Goal: Task Accomplishment & Management: Complete application form

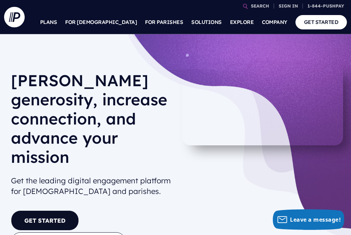
click at [31, 211] on link "GET STARTED" at bounding box center [45, 221] width 68 height 20
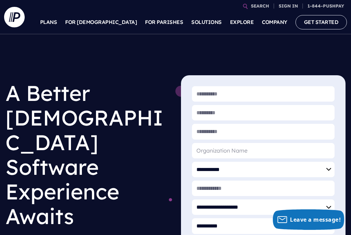
click at [148, 156] on h1 "A Better Church Software Experience Awaits" at bounding box center [87, 154] width 164 height 159
click at [150, 145] on h1 "A Better Church Software Experience Awaits" at bounding box center [87, 154] width 164 height 159
click at [84, 161] on p "A powerful giving platform proven to increase generosity" at bounding box center [124, 168] width 99 height 15
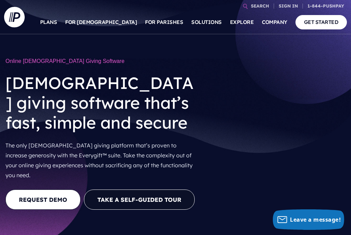
click at [269, 139] on video at bounding box center [277, 138] width 135 height 67
click at [278, 116] on video at bounding box center [277, 138] width 135 height 67
click at [268, 134] on video at bounding box center [277, 138] width 135 height 67
click at [36, 59] on h1 "Online Church Giving Software" at bounding box center [102, 61] width 194 height 13
click at [50, 61] on h1 "Online Church Giving Software" at bounding box center [102, 61] width 194 height 13
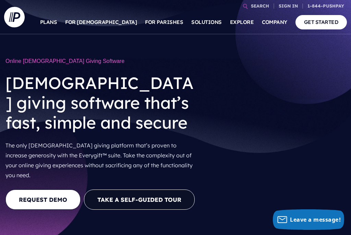
click at [57, 24] on link "PLANS" at bounding box center [48, 22] width 17 height 24
click at [316, 109] on video at bounding box center [277, 138] width 135 height 67
click at [312, 107] on video at bounding box center [277, 138] width 135 height 67
click at [277, 119] on video at bounding box center [277, 138] width 135 height 67
click at [310, 108] on video at bounding box center [277, 138] width 135 height 67
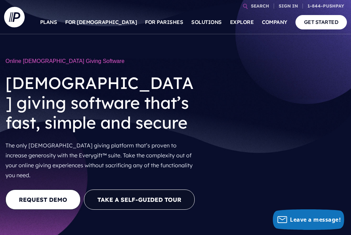
click at [276, 139] on video at bounding box center [277, 138] width 135 height 67
click at [263, 142] on video at bounding box center [277, 138] width 135 height 67
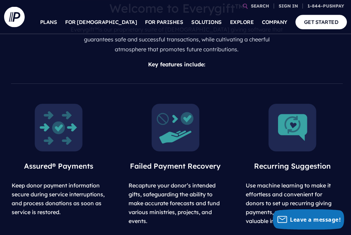
scroll to position [355, 0]
click at [284, 115] on img at bounding box center [292, 128] width 48 height 48
click at [293, 115] on img at bounding box center [292, 128] width 48 height 48
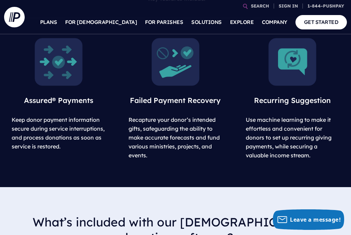
scroll to position [421, 0]
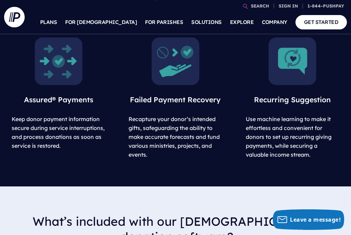
click at [287, 58] on img at bounding box center [292, 61] width 48 height 48
click at [263, 123] on span "Use machine learning to make it effortless and convenient for donors to set up …" at bounding box center [289, 137] width 86 height 42
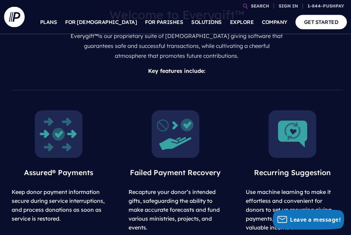
scroll to position [353, 0]
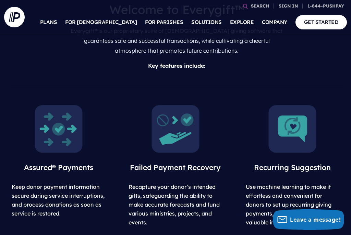
click at [275, 189] on span "Use machine learning to make it effortless and convenient for donors to set up …" at bounding box center [289, 205] width 86 height 42
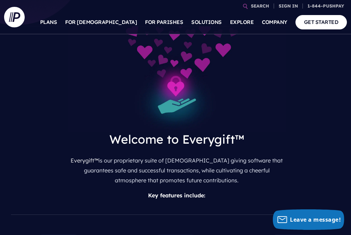
scroll to position [220, 0]
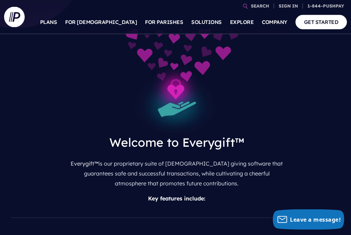
click at [132, 135] on h3 "Welcome to Everygift™" at bounding box center [177, 145] width 218 height 21
click at [169, 192] on p "Key features include:" at bounding box center [177, 199] width 218 height 15
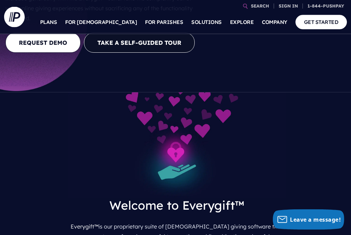
scroll to position [153, 0]
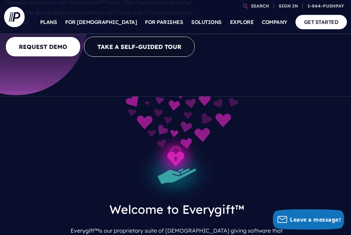
click at [171, 122] on img at bounding box center [177, 150] width 218 height 106
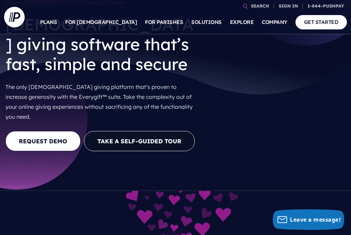
scroll to position [53, 0]
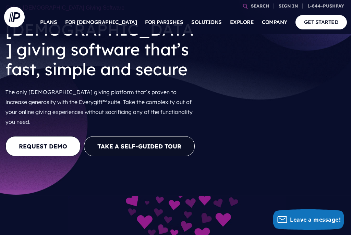
click at [118, 136] on button "Take a Self-guided Tour" at bounding box center [139, 146] width 111 height 20
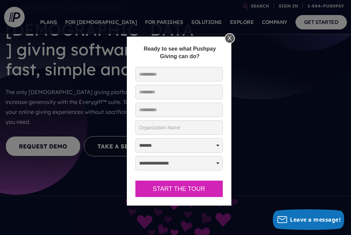
click at [217, 165] on select "**********" at bounding box center [178, 163] width 87 height 14
click at [217, 146] on select "**********" at bounding box center [178, 145] width 87 height 14
click at [142, 107] on input "* Work Email" at bounding box center [178, 110] width 87 height 14
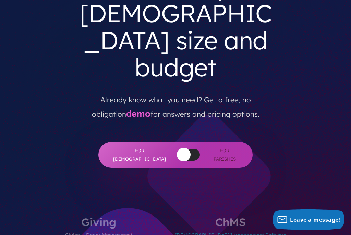
scroll to position [105, 0]
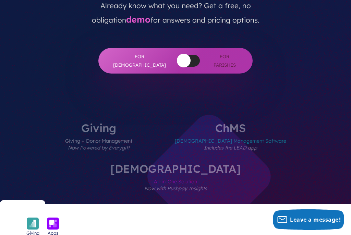
scroll to position [197, 0]
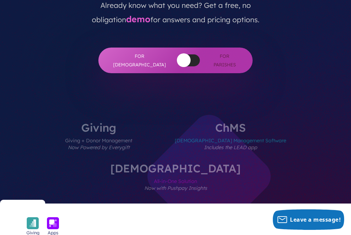
click at [63, 122] on label "Giving Giving + Donor Management Now Powered by Everygift" at bounding box center [99, 142] width 108 height 41
click at [65, 133] on span "Giving + Donor Management Now Powered by Everygift" at bounding box center [98, 148] width 67 height 30
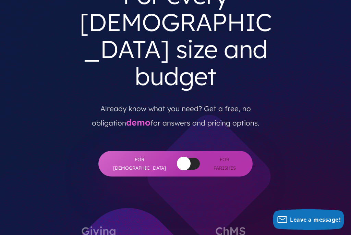
scroll to position [94, 0]
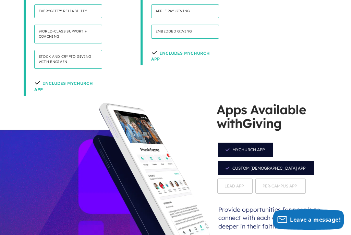
scroll to position [662, 0]
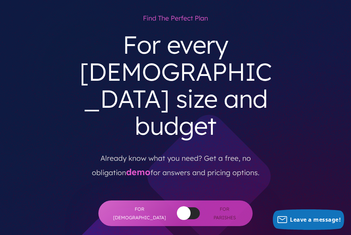
scroll to position [0, 0]
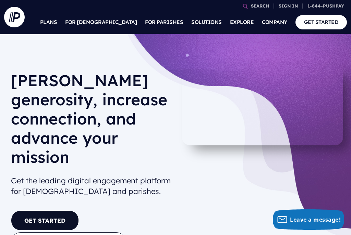
click at [136, 71] on section at bounding box center [175, 117] width 351 height 235
click at [83, 161] on p "A powerful giving platform proven to increase generosity" at bounding box center [124, 168] width 99 height 15
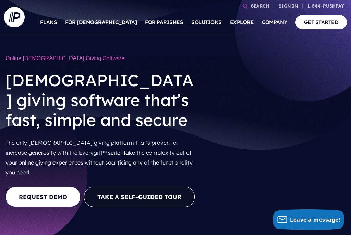
scroll to position [2, 0]
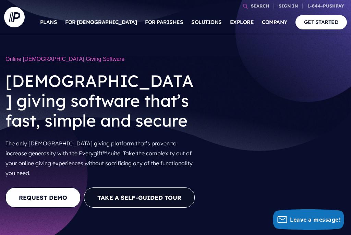
click at [27, 58] on h1 "Online [DEMOGRAPHIC_DATA] Giving Software" at bounding box center [102, 59] width 194 height 13
click at [45, 61] on h1 "Online [DEMOGRAPHIC_DATA] Giving Software" at bounding box center [102, 59] width 194 height 13
click at [41, 59] on h1 "Online [DEMOGRAPHIC_DATA] Giving Software" at bounding box center [102, 59] width 194 height 13
click at [34, 58] on h1 "Online [DEMOGRAPHIC_DATA] Giving Software" at bounding box center [102, 59] width 194 height 13
click at [28, 88] on h2 "[DEMOGRAPHIC_DATA] giving software that’s fast, simple and secure" at bounding box center [102, 101] width 194 height 70
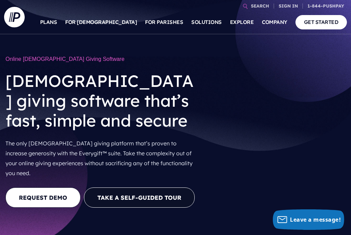
scroll to position [0, 0]
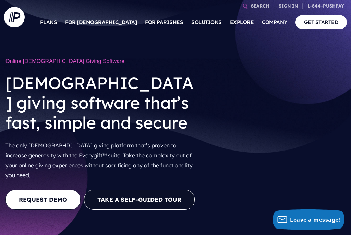
click at [29, 60] on h1 "Online [DEMOGRAPHIC_DATA] Giving Software" at bounding box center [102, 61] width 194 height 13
click at [60, 62] on h1 "Online [DEMOGRAPHIC_DATA] Giving Software" at bounding box center [102, 61] width 194 height 13
click at [64, 64] on h1 "Online [DEMOGRAPHIC_DATA] Giving Software" at bounding box center [102, 61] width 194 height 13
click at [104, 190] on button "Take a Self-guided Tour" at bounding box center [139, 200] width 111 height 20
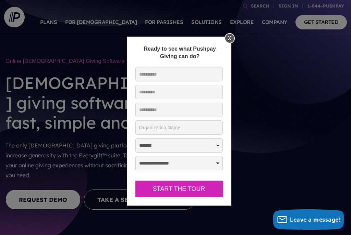
click at [148, 75] on input "* First Name:" at bounding box center [178, 74] width 87 height 14
type input "****"
click at [147, 85] on input "* Last Name:" at bounding box center [178, 92] width 87 height 14
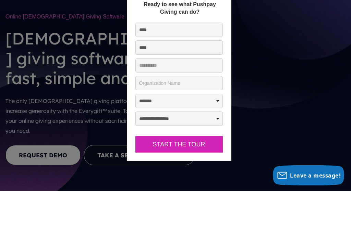
type input "****"
click at [142, 103] on input "* Work Email" at bounding box center [178, 110] width 87 height 14
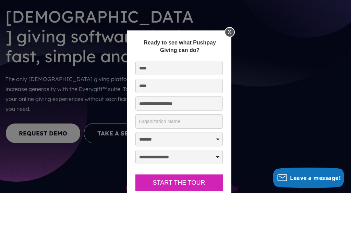
scroll to position [28, 0]
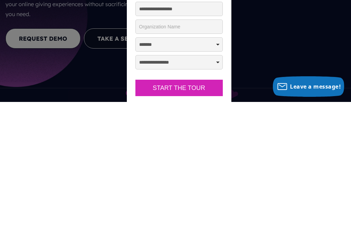
type input "**********"
click at [138, 171] on select "**********" at bounding box center [178, 178] width 87 height 14
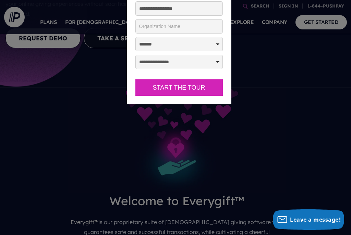
select select "**********"
click at [144, 61] on select "**********" at bounding box center [178, 62] width 87 height 14
select select "*****"
click at [150, 87] on button "Start the Tour" at bounding box center [178, 87] width 87 height 17
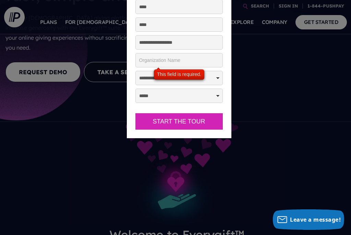
scroll to position [126, 0]
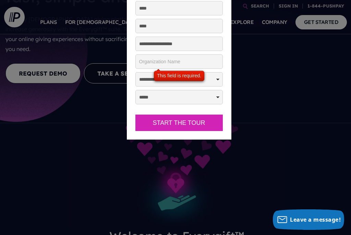
click at [150, 62] on input "* Organization Name" at bounding box center [178, 61] width 87 height 14
click at [143, 60] on input "* Organization Name" at bounding box center [178, 61] width 87 height 14
click at [147, 61] on input "* Organization Name" at bounding box center [178, 61] width 87 height 14
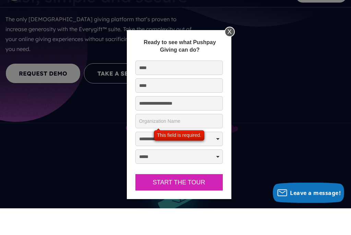
scroll to position [99, 0]
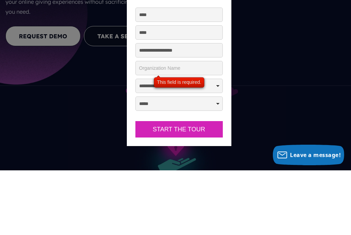
click at [167, 142] on div "This field is required." at bounding box center [179, 147] width 51 height 10
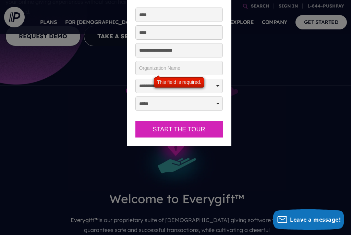
click at [142, 70] on input "* Organization Name" at bounding box center [178, 68] width 87 height 14
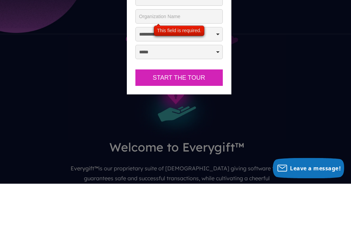
click at [153, 121] on button "Start the Tour" at bounding box center [178, 129] width 87 height 17
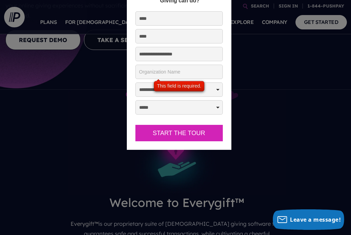
scroll to position [160, 0]
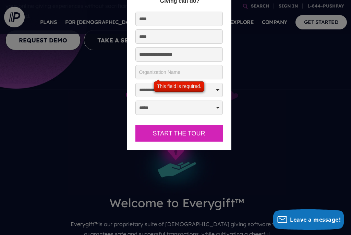
click at [146, 72] on input "* Organization Name" at bounding box center [178, 72] width 87 height 14
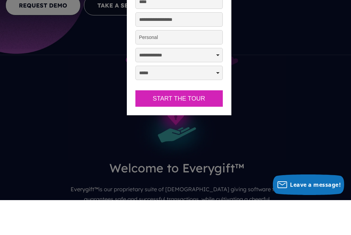
type input "Personal"
click at [151, 125] on button "Start the Tour" at bounding box center [178, 133] width 87 height 17
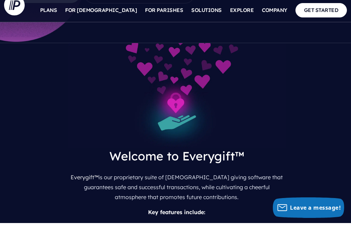
scroll to position [207, 0]
